Goal: Task Accomplishment & Management: Manage account settings

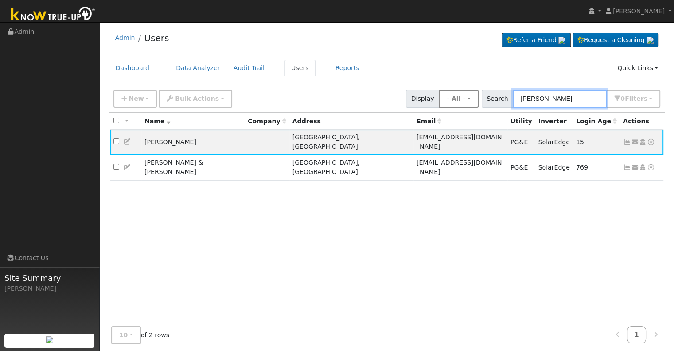
drag, startPoint x: 571, startPoint y: 98, endPoint x: 482, endPoint y: 97, distance: 88.6
click at [482, 97] on div "New Add User Quick Add Quick Connect Quick Convert Lead Bulk Actions Send Email…" at bounding box center [387, 96] width 550 height 21
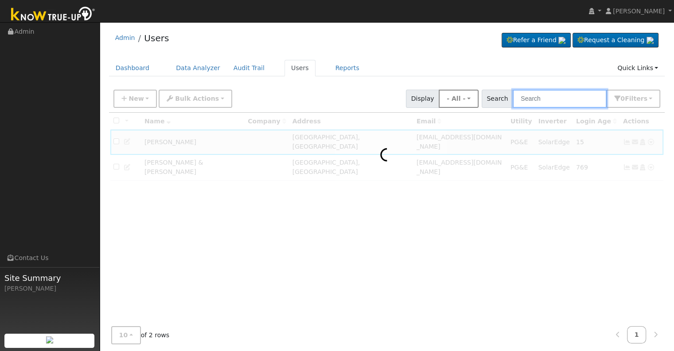
paste input "[PERSON_NAME]"
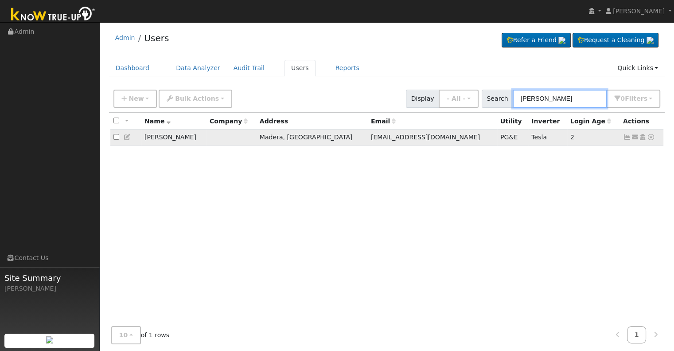
type input "[PERSON_NAME]"
click at [628, 137] on icon at bounding box center [627, 137] width 8 height 6
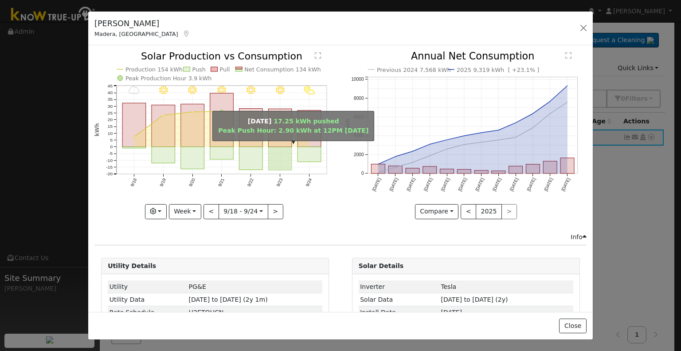
click at [275, 144] on rect "onclick=""" at bounding box center [280, 128] width 23 height 38
type input "[DATE]"
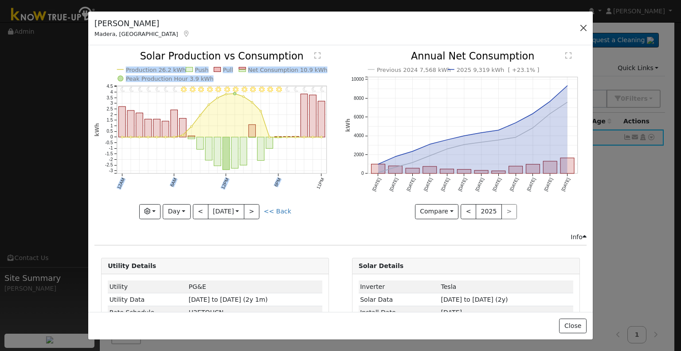
drag, startPoint x: 293, startPoint y: 142, endPoint x: 581, endPoint y: 24, distance: 311.2
click at [581, 24] on div "[PERSON_NAME], [GEOGRAPHIC_DATA] Default Account Default Account [STREET_ADDRES…" at bounding box center [340, 175] width 505 height 329
click at [585, 26] on button "button" at bounding box center [583, 28] width 12 height 12
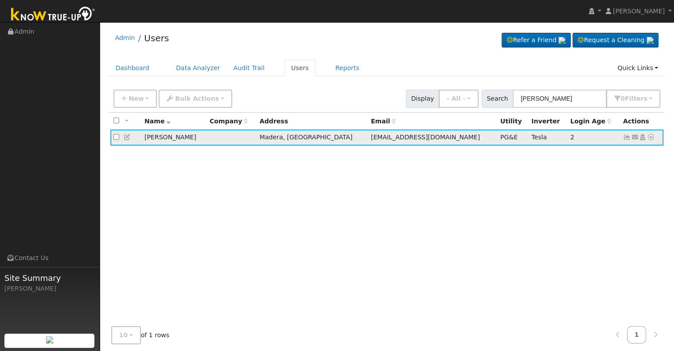
click at [628, 136] on icon at bounding box center [627, 137] width 8 height 6
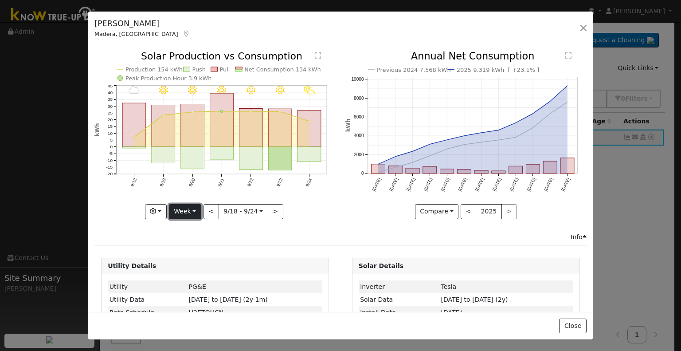
click at [193, 210] on button "Week" at bounding box center [185, 211] width 32 height 15
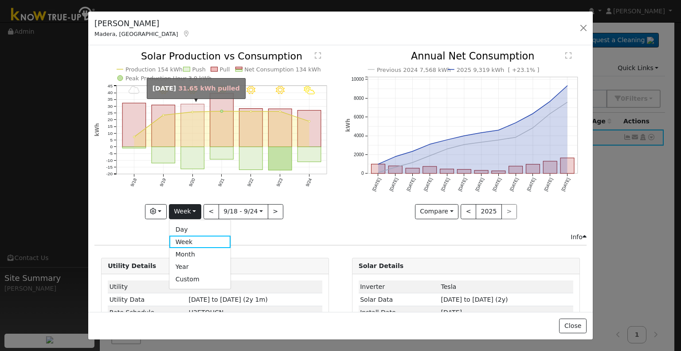
click at [193, 125] on rect "onclick=""" at bounding box center [192, 125] width 23 height 43
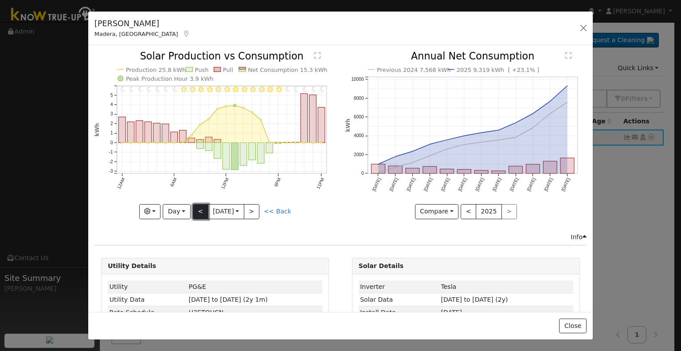
click at [197, 210] on button "<" at bounding box center [201, 211] width 16 height 15
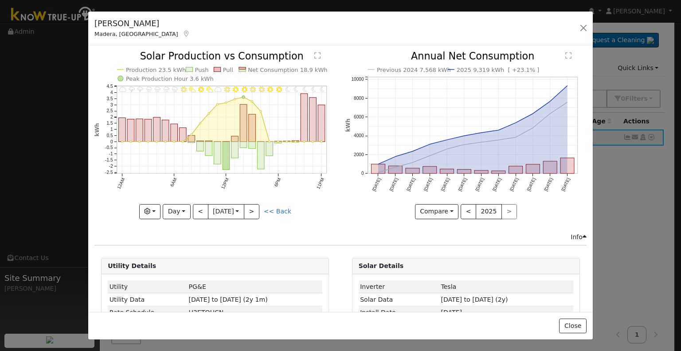
drag, startPoint x: 197, startPoint y: 210, endPoint x: 232, endPoint y: 239, distance: 46.0
click at [232, 239] on div "Issue History Date By Flag Comment Type No Issue History 11PM - Clear 10PM - Cl…" at bounding box center [340, 178] width 504 height 266
click at [253, 211] on button ">" at bounding box center [252, 211] width 16 height 15
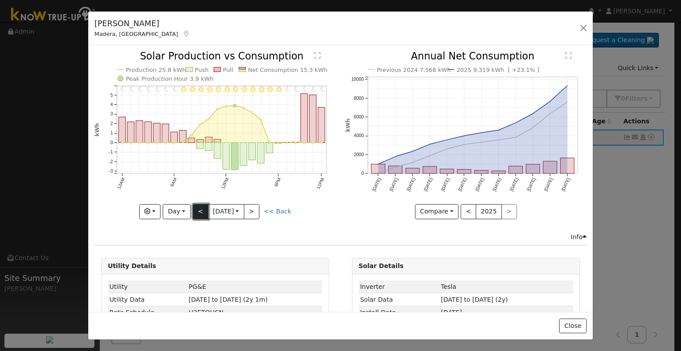
click at [196, 208] on button "<" at bounding box center [201, 211] width 16 height 15
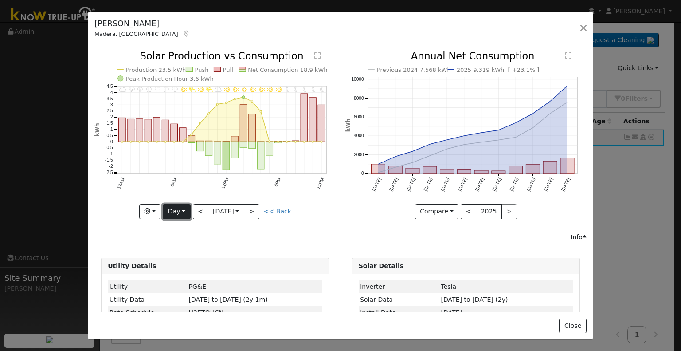
click at [175, 209] on button "Day" at bounding box center [176, 211] width 27 height 15
click at [185, 251] on link "Month" at bounding box center [194, 254] width 62 height 12
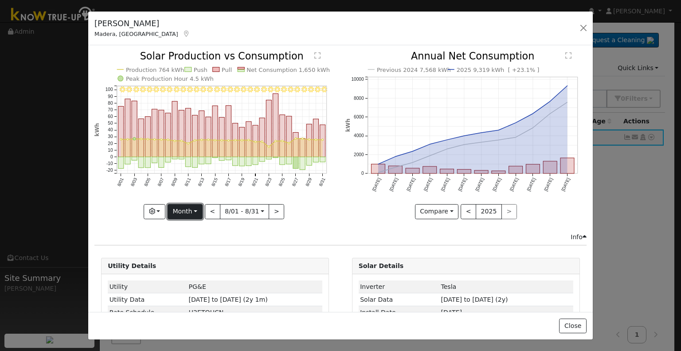
click at [191, 210] on button "Month" at bounding box center [185, 211] width 35 height 15
click at [300, 218] on div "8/31 - Clear 8/30 - Clear 8/29 - Clear 8/28 - Clear 8/27 - Clear 8/26 - Clear 8…" at bounding box center [215, 141] width 250 height 180
click at [273, 211] on button ">" at bounding box center [277, 211] width 16 height 15
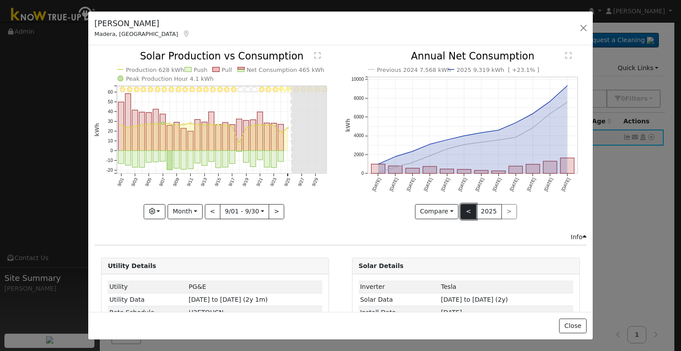
click at [461, 209] on button "<" at bounding box center [468, 211] width 16 height 15
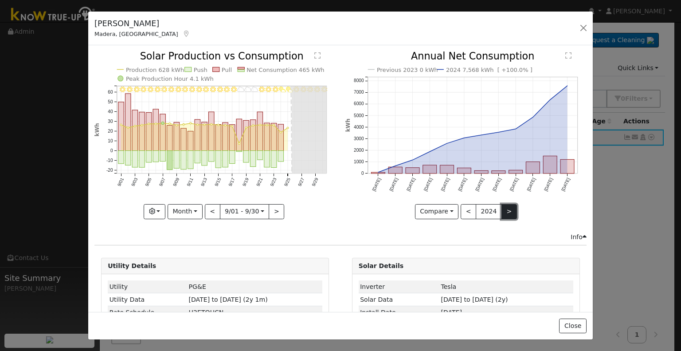
click at [505, 209] on button ">" at bounding box center [509, 211] width 16 height 15
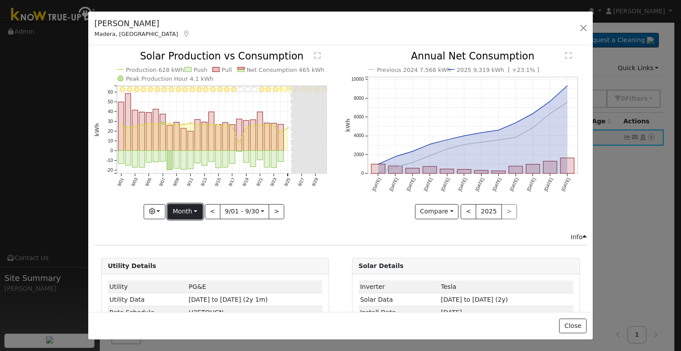
click at [193, 209] on button "Month" at bounding box center [185, 211] width 35 height 15
click at [209, 207] on button "<" at bounding box center [213, 211] width 16 height 15
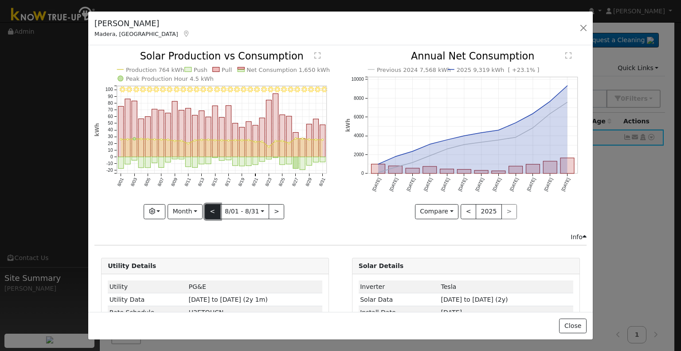
click at [209, 207] on button "<" at bounding box center [213, 211] width 16 height 15
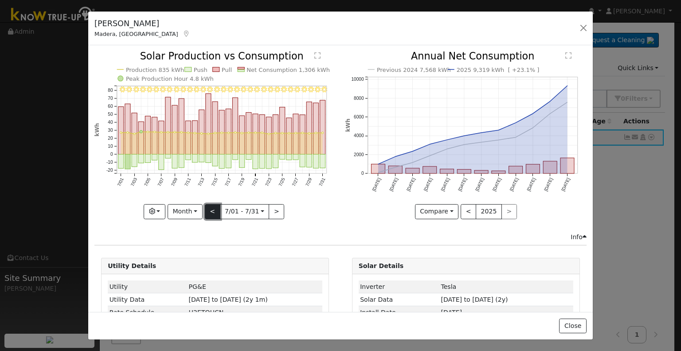
click at [212, 207] on button "<" at bounding box center [213, 211] width 16 height 15
type input "[DATE]"
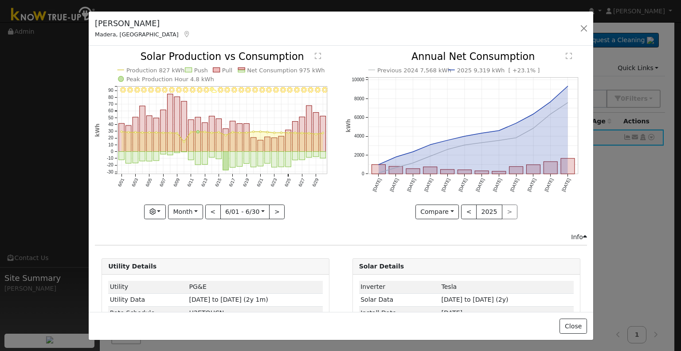
drag, startPoint x: 212, startPoint y: 207, endPoint x: 131, endPoint y: 33, distance: 191.9
click at [183, 33] on icon at bounding box center [187, 34] width 8 height 6
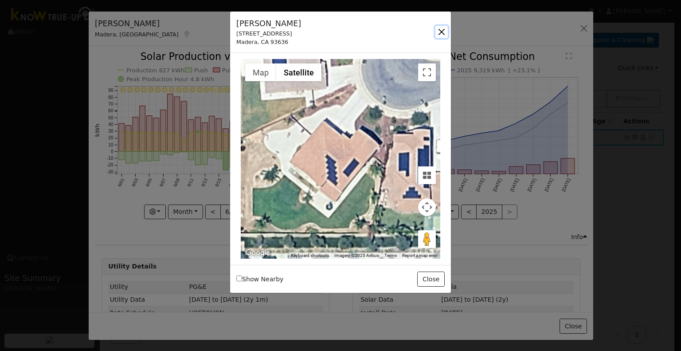
click at [441, 31] on button "button" at bounding box center [441, 32] width 12 height 12
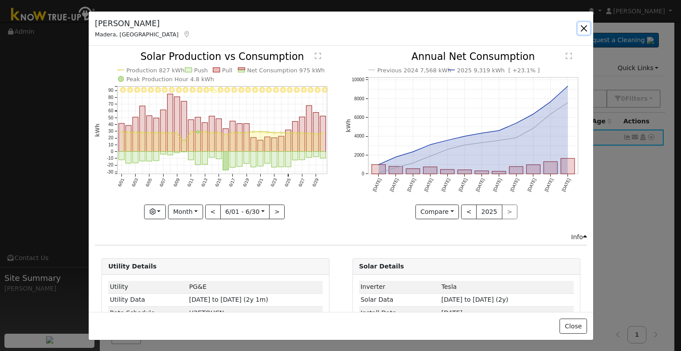
click at [582, 30] on button "button" at bounding box center [583, 28] width 12 height 12
